Goal: Communication & Community: Connect with others

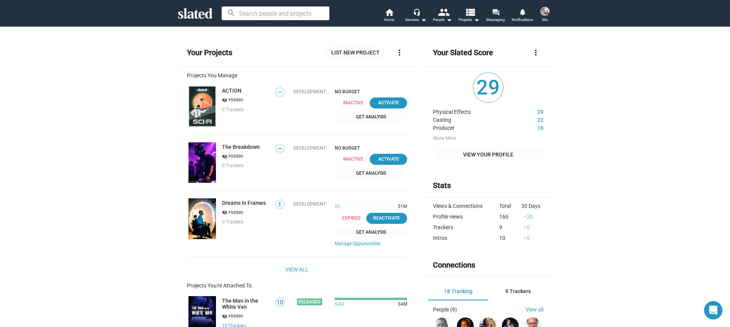
click at [498, 16] on mat-icon "forum" at bounding box center [495, 11] width 7 height 7
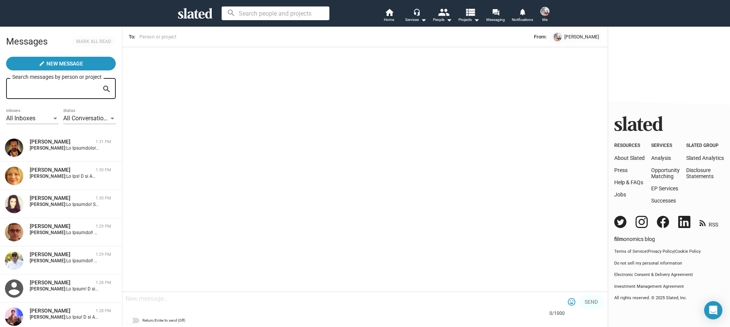
click at [102, 235] on div "[PERSON_NAME] 1:29 PM [PERSON_NAME]:" at bounding box center [61, 232] width 113 height 19
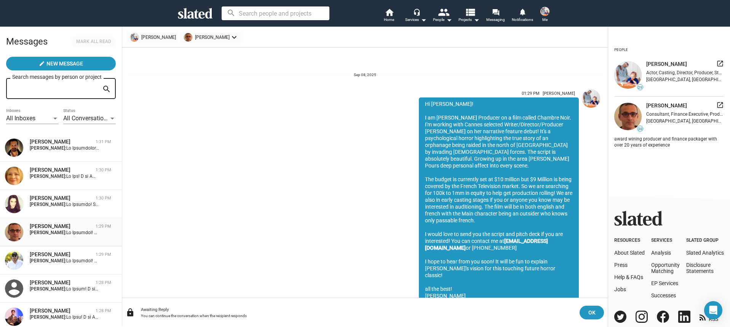
scroll to position [18, 0]
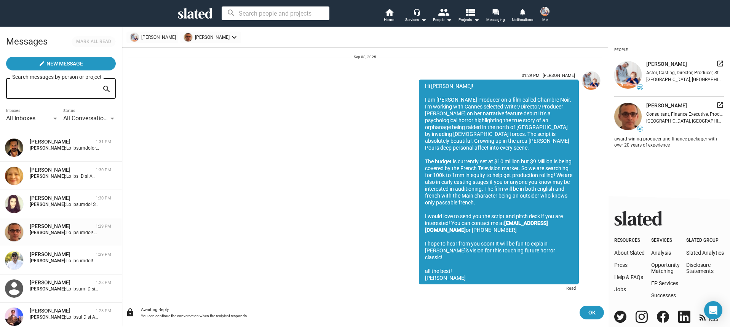
click at [83, 251] on div "[PERSON_NAME]" at bounding box center [61, 254] width 63 height 7
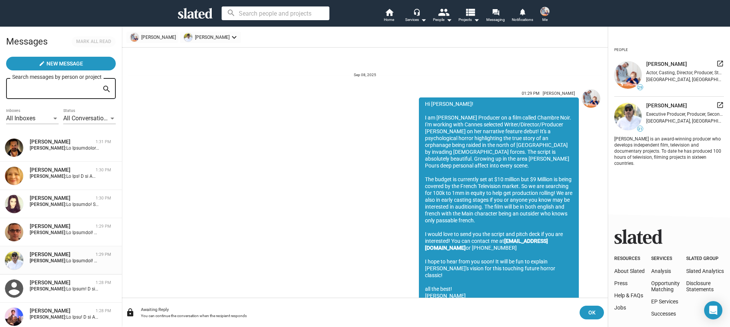
scroll to position [18, 0]
